Goal: Information Seeking & Learning: Learn about a topic

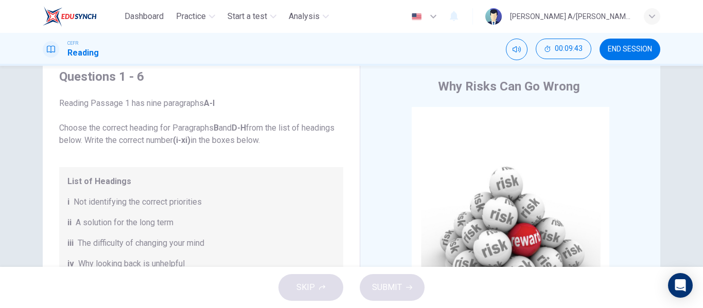
scroll to position [12, 0]
click at [318, 214] on div "List of Headings i Not identifying the correct priorities ii A solution for the…" at bounding box center [201, 286] width 284 height 235
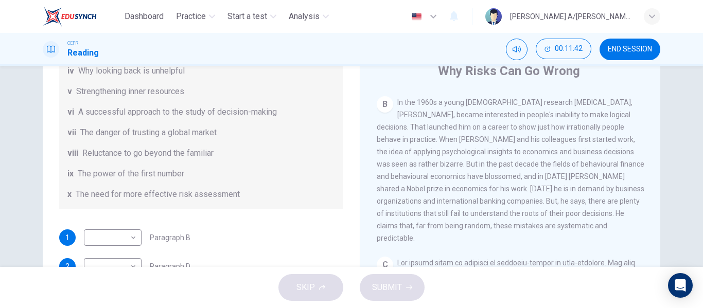
scroll to position [198, 0]
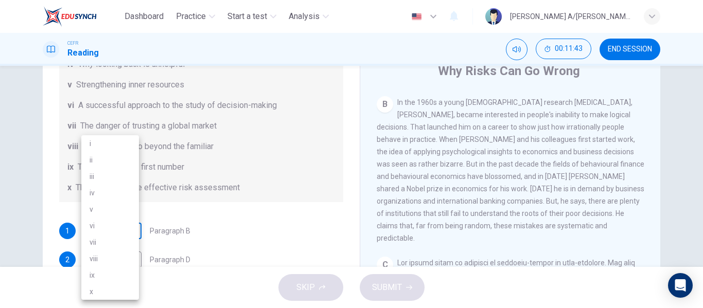
click at [134, 234] on body "Dashboard Practice Start a test Analysis English en ​ [PERSON_NAME] A/P [PERSON…" at bounding box center [351, 154] width 703 height 308
click at [124, 170] on li "iii" at bounding box center [110, 176] width 58 height 16
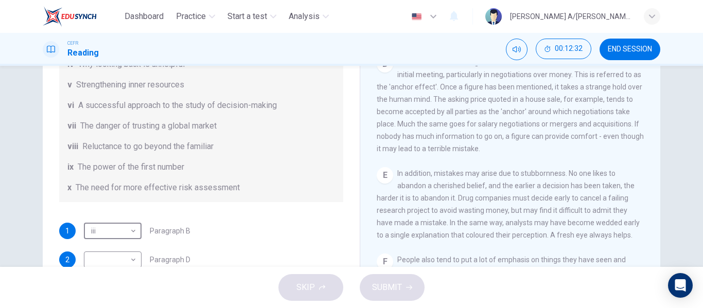
scroll to position [81, 0]
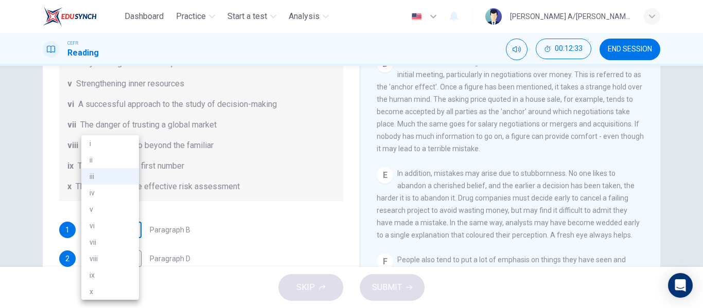
click at [130, 231] on body "Dashboard Practice Start a test Analysis English en ​ [PERSON_NAME] A/P [PERSON…" at bounding box center [351, 154] width 703 height 308
click at [115, 237] on li "vii" at bounding box center [110, 242] width 58 height 16
type input "vii"
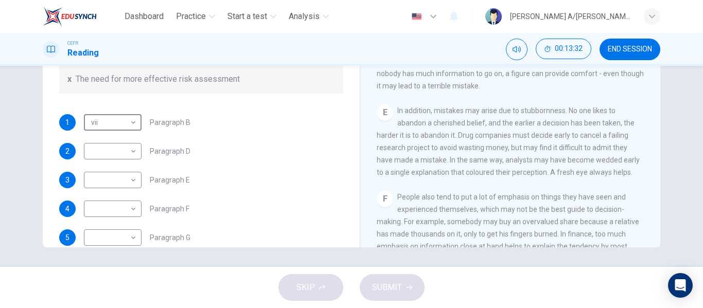
scroll to position [148, 0]
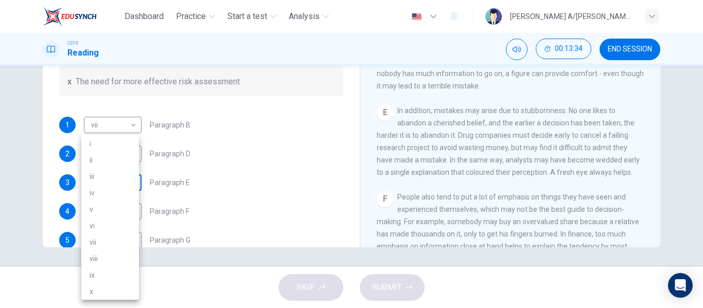
click at [125, 184] on body "Dashboard Practice Start a test Analysis English en ​ [PERSON_NAME] A/P [PERSON…" at bounding box center [351, 154] width 703 height 308
click at [117, 169] on li "iii" at bounding box center [110, 176] width 58 height 16
type input "iii"
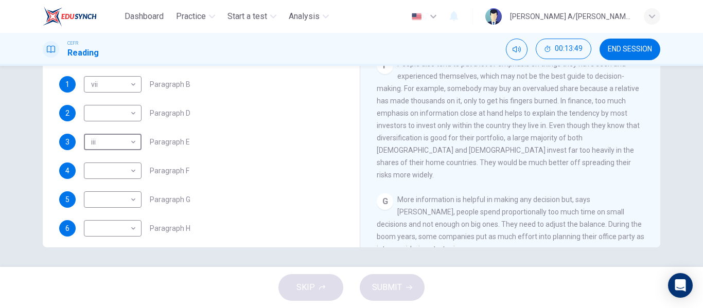
scroll to position [189, 0]
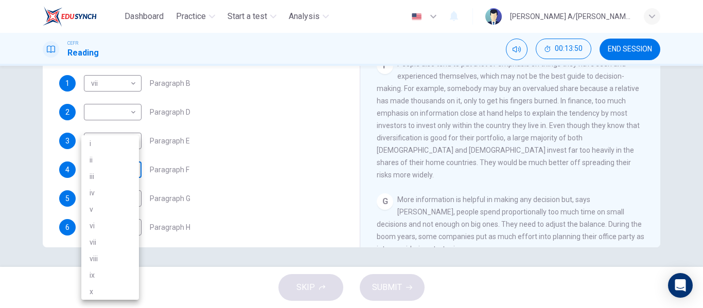
click at [132, 168] on body "Dashboard Practice Start a test Analysis English en ​ [PERSON_NAME] A/P [PERSON…" at bounding box center [351, 154] width 703 height 308
click at [108, 241] on li "vii" at bounding box center [110, 242] width 58 height 16
type input "vii"
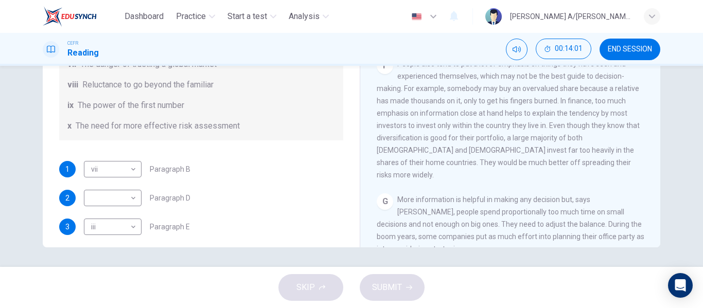
scroll to position [108, 0]
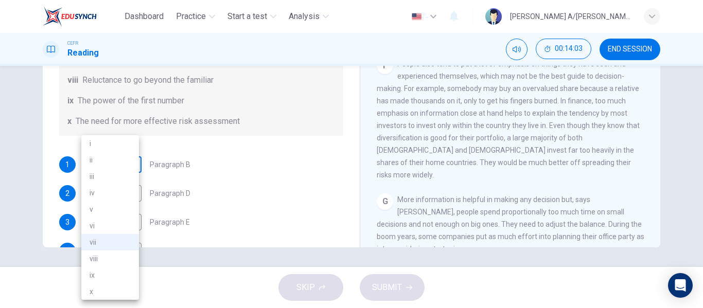
click at [132, 166] on body "Dashboard Practice Start a test Analysis English en ​ [PERSON_NAME] A/P [PERSON…" at bounding box center [351, 154] width 703 height 308
click at [133, 151] on li "i" at bounding box center [110, 143] width 58 height 16
type input "i"
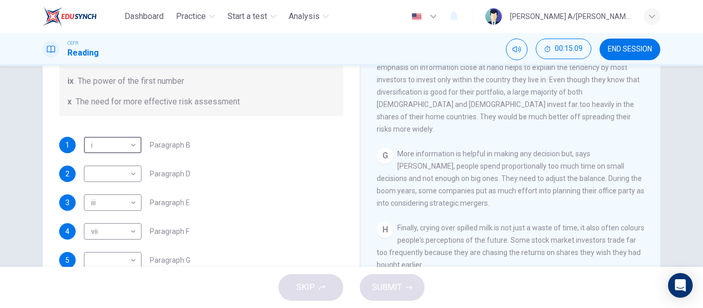
scroll to position [198, 0]
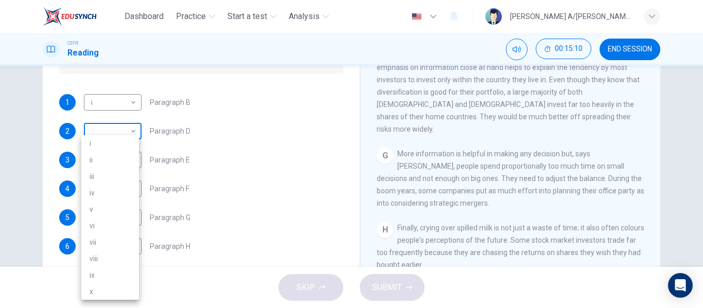
click at [130, 131] on body "Dashboard Practice Start a test Analysis English en ​ [PERSON_NAME] A/P [PERSON…" at bounding box center [351, 154] width 703 height 308
click at [115, 149] on li "i" at bounding box center [110, 143] width 58 height 16
type input "i"
click at [114, 215] on body "Dashboard Practice Start a test Analysis English en ​ [PERSON_NAME] A/P [PERSON…" at bounding box center [351, 154] width 703 height 308
click at [119, 237] on li "vii" at bounding box center [110, 242] width 58 height 16
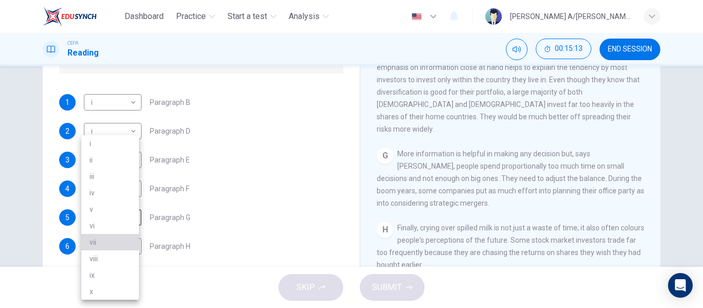
type input "vii"
click at [113, 247] on body "Dashboard Practice Start a test Analysis English en ​ [PERSON_NAME] A/P [PERSON…" at bounding box center [351, 154] width 703 height 308
click at [125, 218] on li "vi" at bounding box center [110, 226] width 58 height 16
type input "vi"
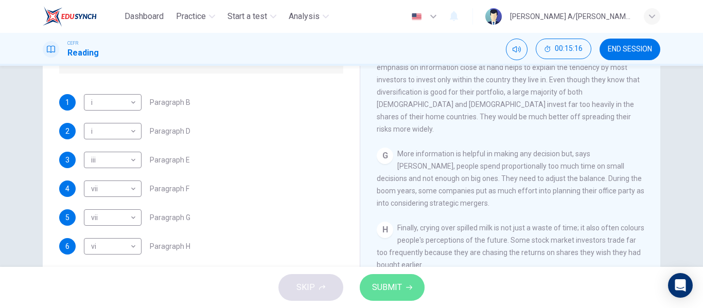
click at [386, 291] on span "SUBMIT" at bounding box center [387, 287] width 30 height 14
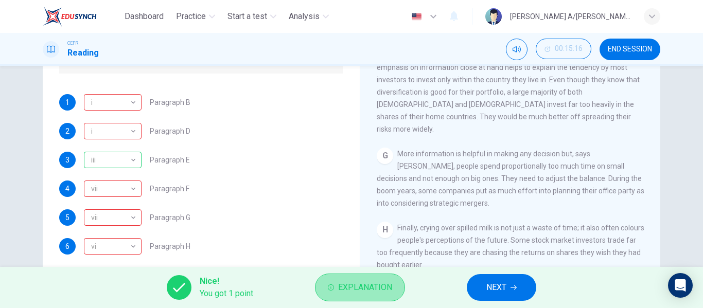
click at [332, 286] on icon "button" at bounding box center [331, 288] width 6 height 6
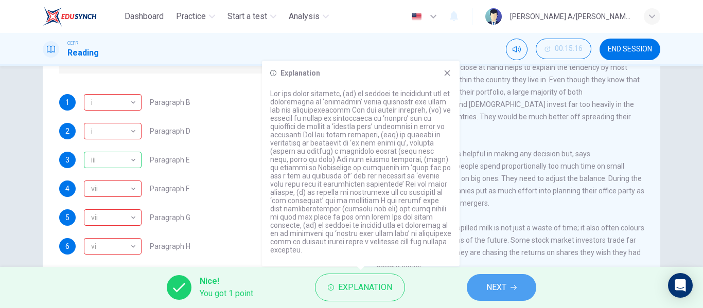
click at [503, 287] on span "NEXT" at bounding box center [496, 287] width 20 height 14
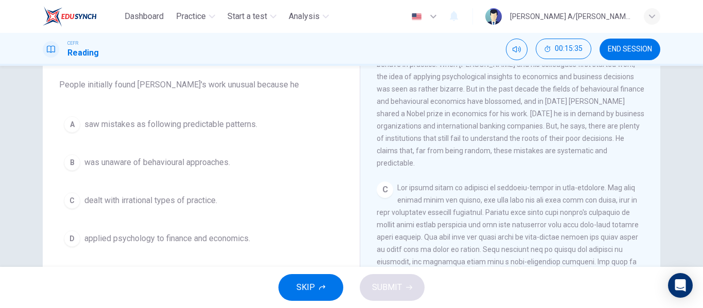
scroll to position [82, 0]
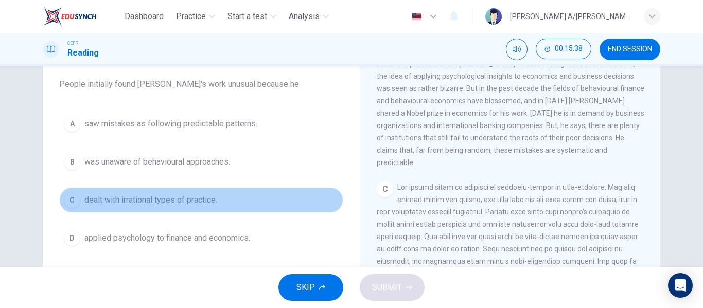
click at [200, 199] on span "dealt with irrational types of practice." at bounding box center [150, 200] width 133 height 12
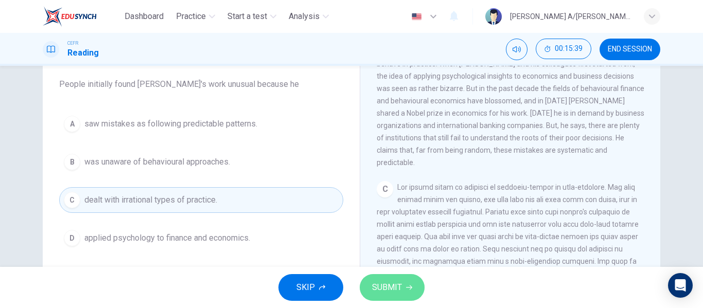
click at [395, 287] on span "SUBMIT" at bounding box center [387, 287] width 30 height 14
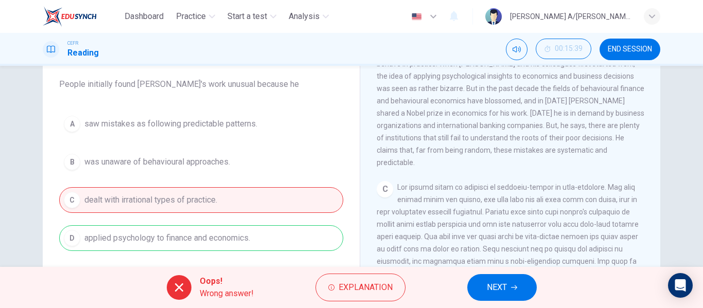
click at [420, 282] on div "Oops! Wrong answer! Explanation NEXT" at bounding box center [351, 287] width 703 height 41
click at [338, 289] on button "Explanation" at bounding box center [360, 288] width 90 height 28
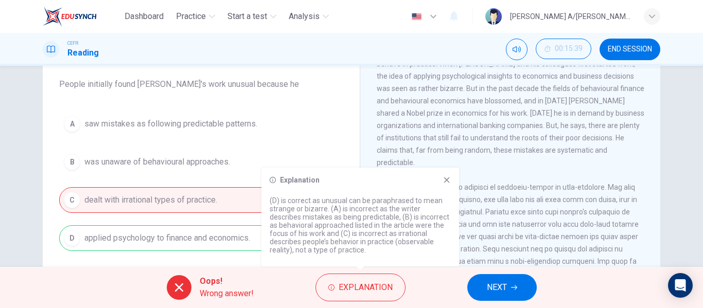
click at [446, 175] on div "Explanation (D) is correct as unusual can be paraphrased to mean strange or biz…" at bounding box center [360, 217] width 198 height 99
click at [448, 181] on icon at bounding box center [447, 181] width 6 height 6
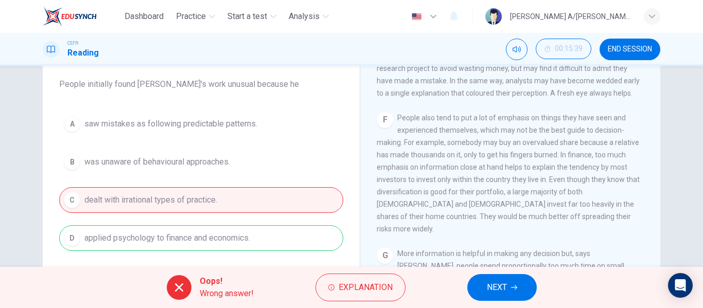
scroll to position [840, 0]
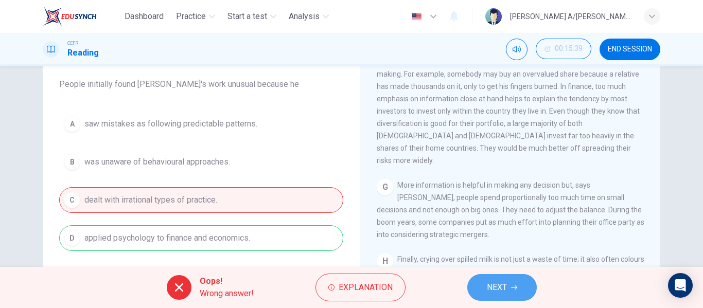
click at [502, 296] on button "NEXT" at bounding box center [501, 287] width 69 height 27
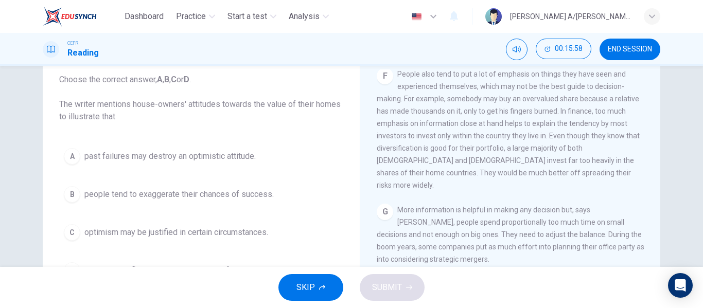
scroll to position [830, 0]
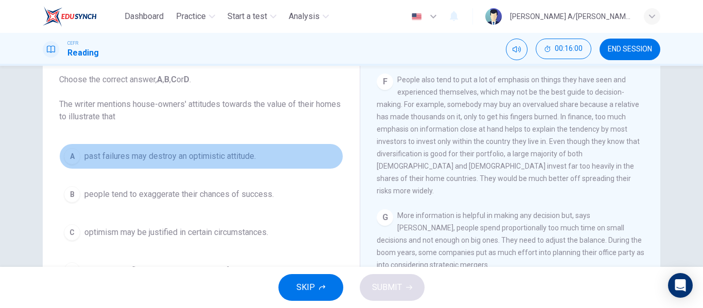
click at [217, 162] on span "past failures may destroy an optimistic attitude." at bounding box center [169, 156] width 171 height 12
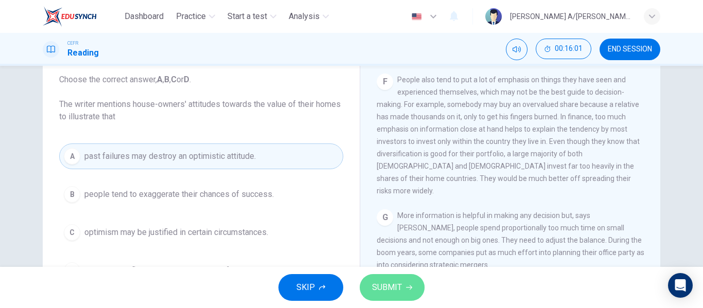
click at [383, 288] on span "SUBMIT" at bounding box center [387, 287] width 30 height 14
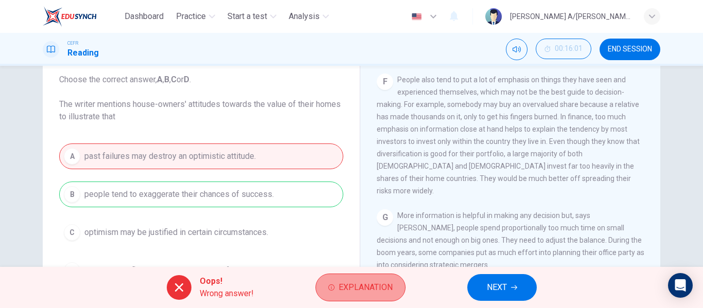
click at [333, 286] on icon "button" at bounding box center [331, 288] width 6 height 6
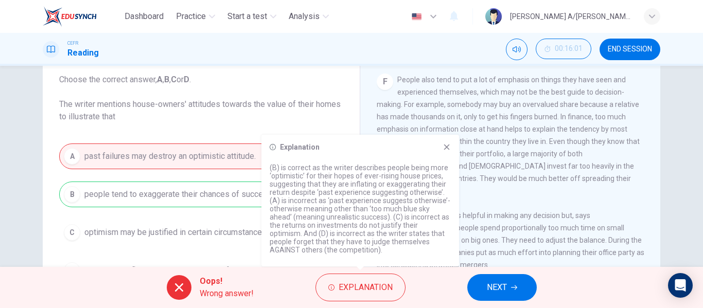
click at [448, 148] on icon at bounding box center [447, 148] width 6 height 6
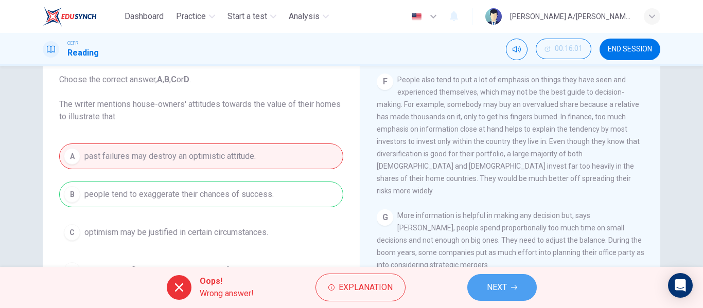
click at [507, 298] on button "NEXT" at bounding box center [501, 287] width 69 height 27
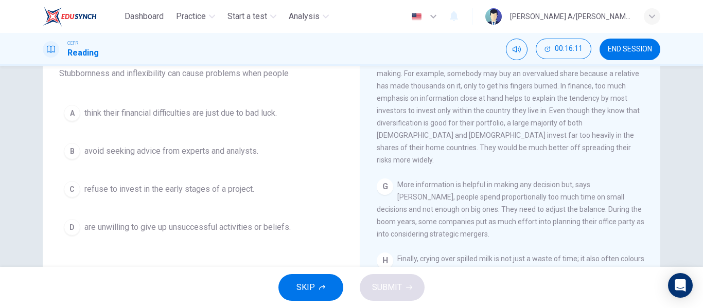
scroll to position [94, 0]
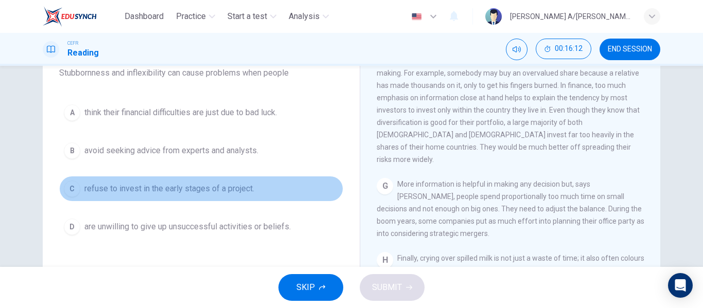
click at [230, 186] on span "refuse to invest in the early stages of a project." at bounding box center [169, 189] width 170 height 12
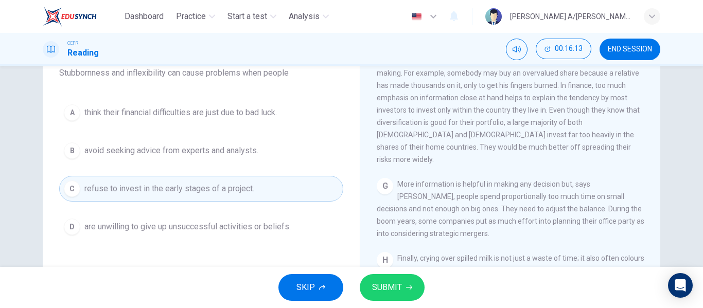
click at [375, 283] on span "SUBMIT" at bounding box center [387, 287] width 30 height 14
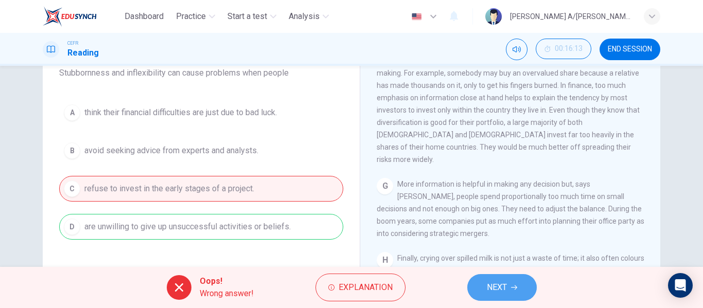
click at [484, 286] on button "NEXT" at bounding box center [501, 287] width 69 height 27
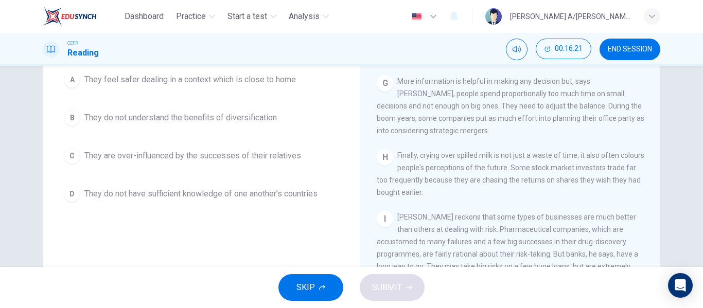
scroll to position [100, 0]
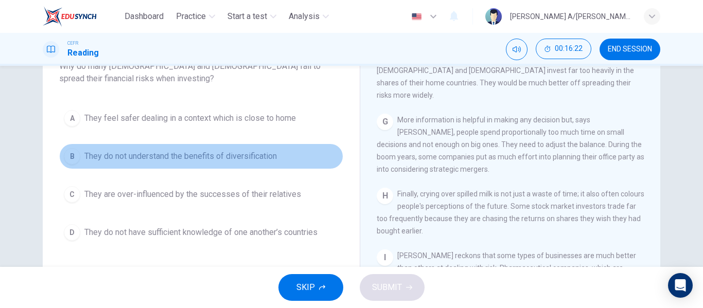
click at [207, 158] on span "They do not understand the benefits of diversification" at bounding box center [180, 156] width 192 height 12
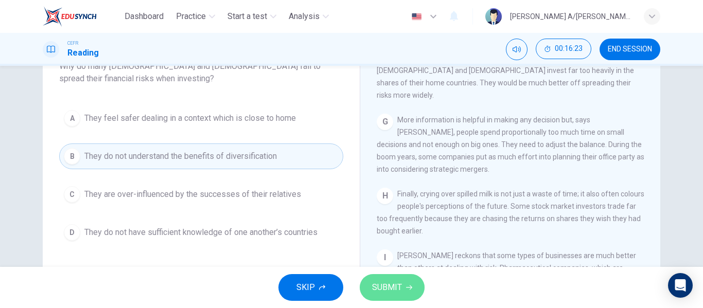
click at [382, 284] on span "SUBMIT" at bounding box center [387, 287] width 30 height 14
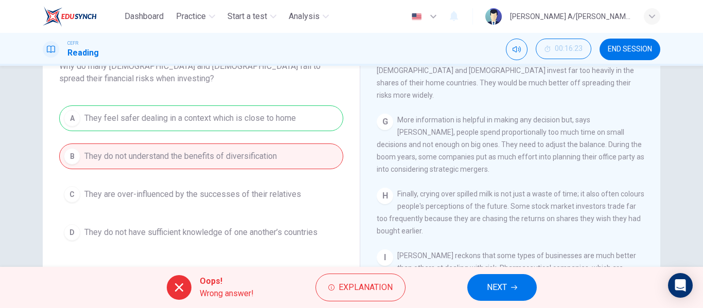
scroll to position [942, 0]
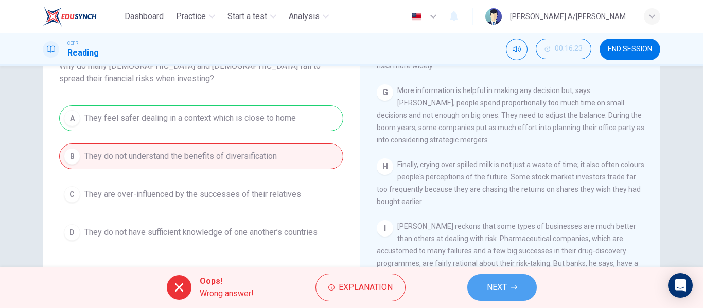
click at [512, 289] on icon "button" at bounding box center [514, 288] width 6 height 6
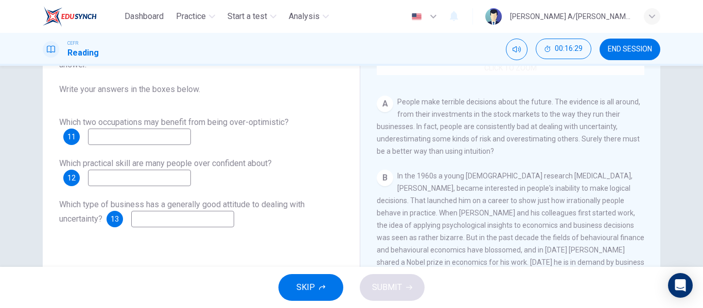
scroll to position [170, 0]
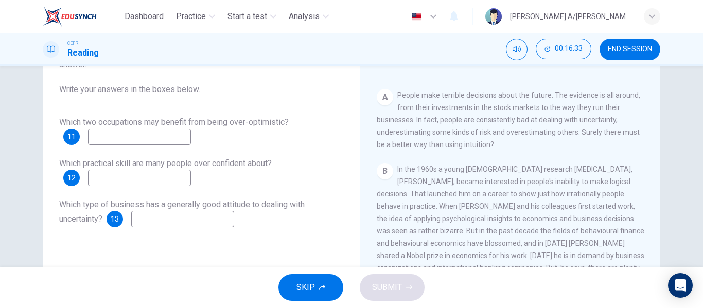
click at [170, 143] on input at bounding box center [139, 137] width 103 height 16
type input "f"
click at [170, 172] on input "f" at bounding box center [139, 178] width 103 height 16
type input "f"
click at [184, 228] on div "Questions 11 - 13 Answer the questions below, using NO MORE THAN THREE WORDS fo…" at bounding box center [201, 122] width 300 height 231
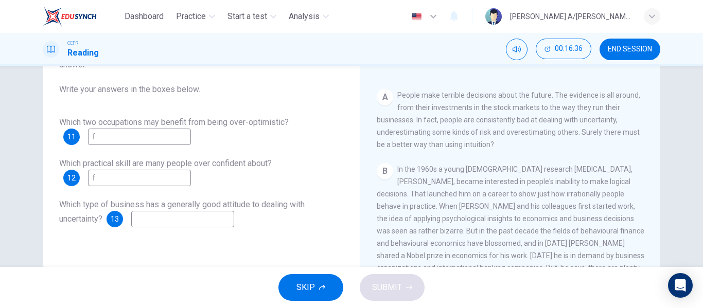
click at [188, 221] on input at bounding box center [182, 219] width 103 height 16
type input "f"
click at [406, 289] on icon "button" at bounding box center [409, 288] width 6 height 6
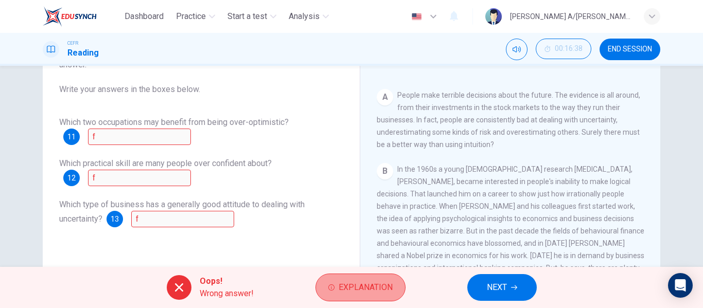
click at [330, 284] on button "Explanation" at bounding box center [360, 288] width 90 height 28
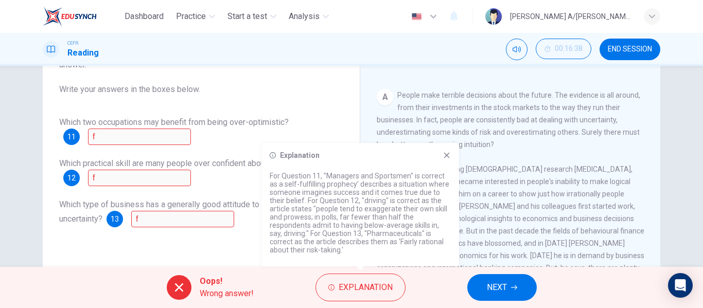
click at [448, 157] on icon at bounding box center [446, 155] width 8 height 8
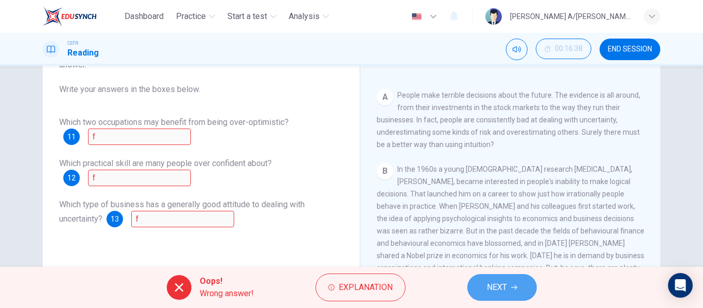
click at [520, 292] on button "NEXT" at bounding box center [501, 287] width 69 height 27
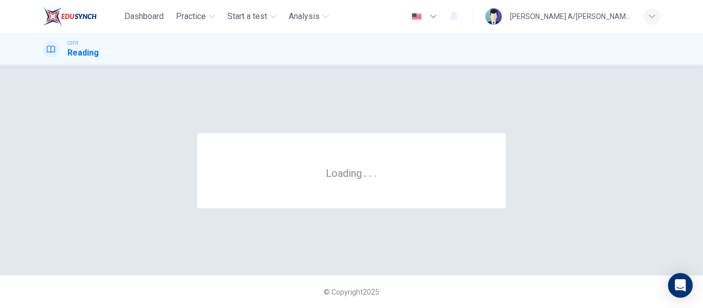
scroll to position [0, 0]
